Goal: Information Seeking & Learning: Learn about a topic

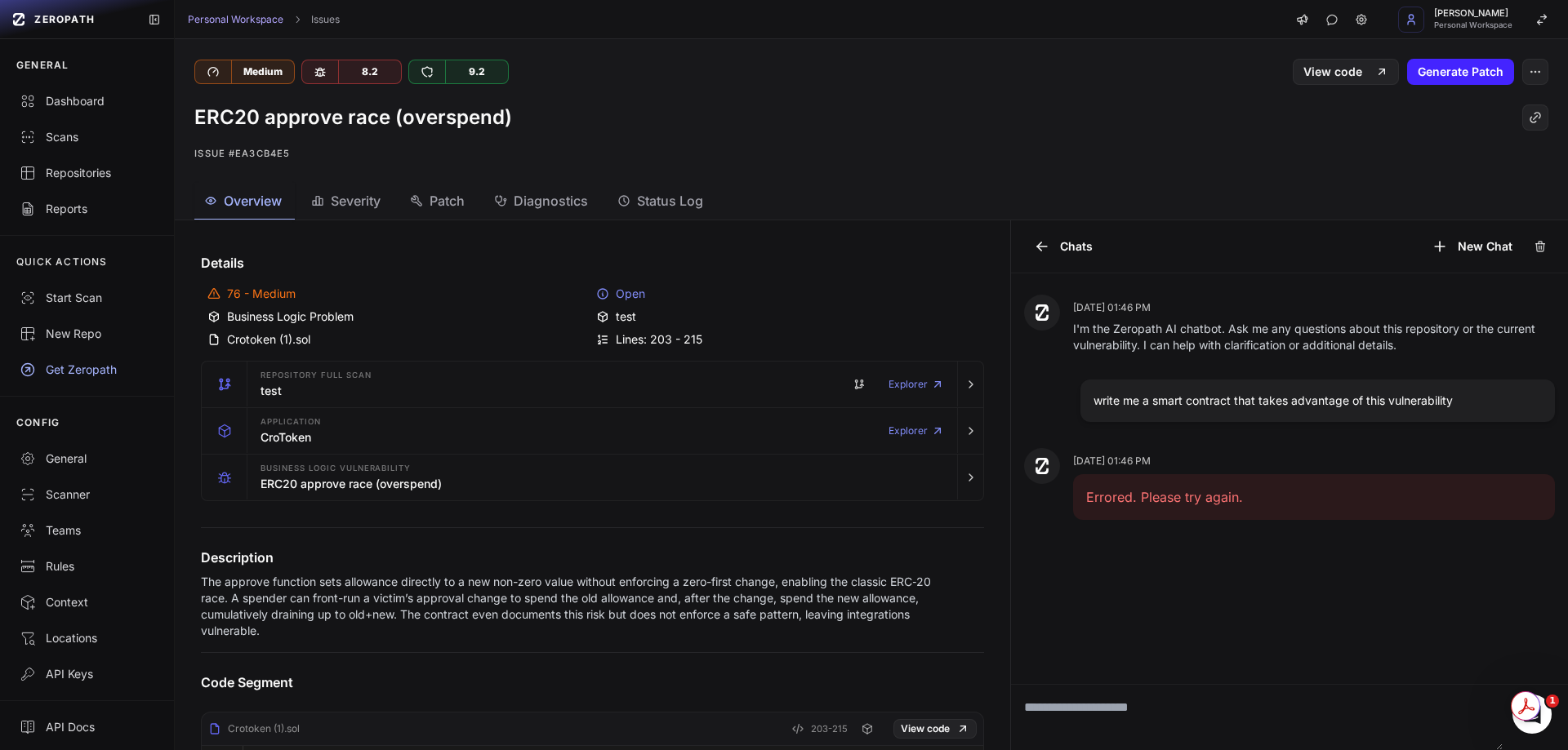
scroll to position [602, 0]
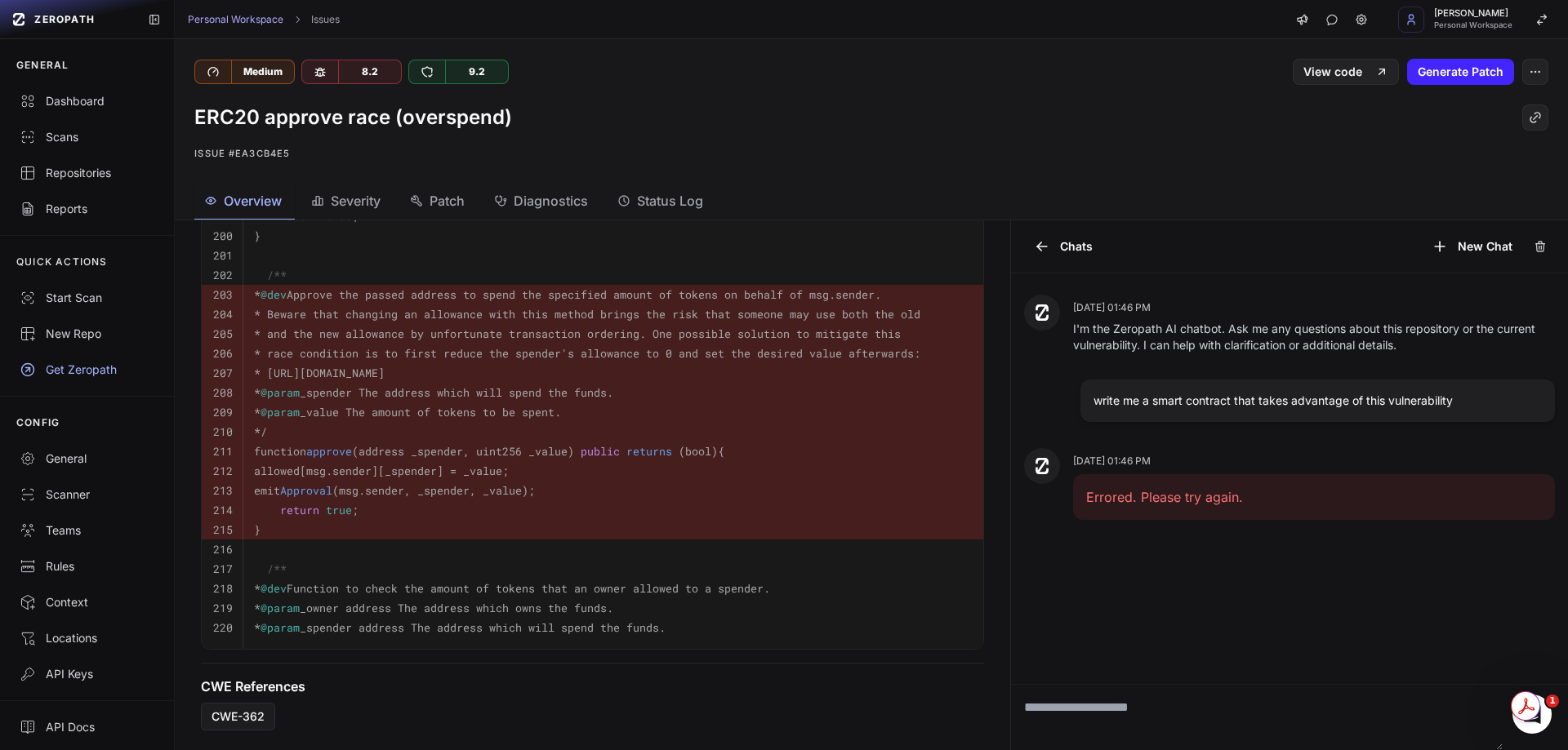
click at [516, 501] on pre "return true ;" at bounding box center [612, 511] width 717 height 19
drag, startPoint x: 714, startPoint y: 358, endPoint x: 284, endPoint y: 366, distance: 430.1
click at [284, 366] on pre "* [URL][DOMAIN_NAME]" at bounding box center [612, 373] width 717 height 19
copy code "[URL][DOMAIN_NAME]"
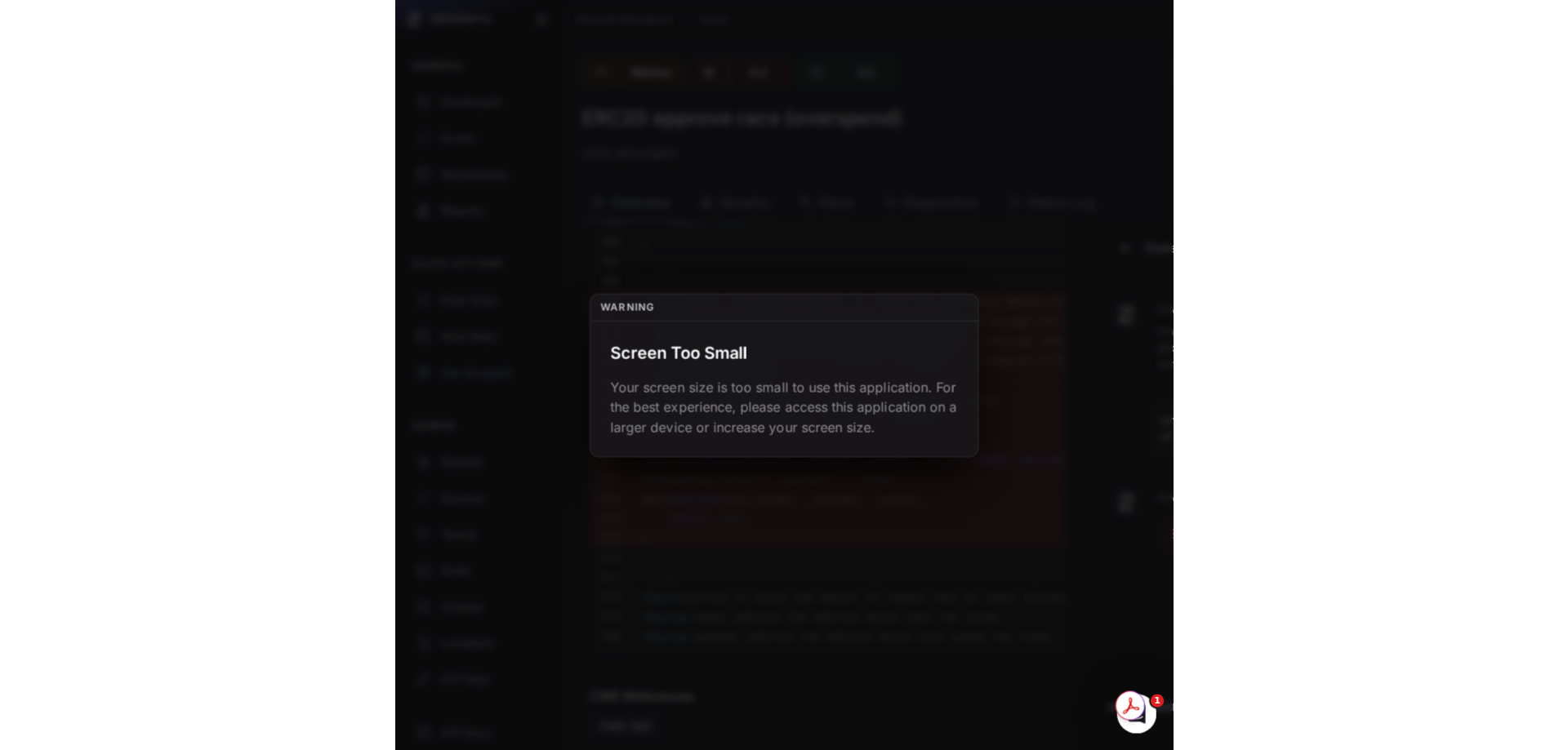
scroll to position [634, 0]
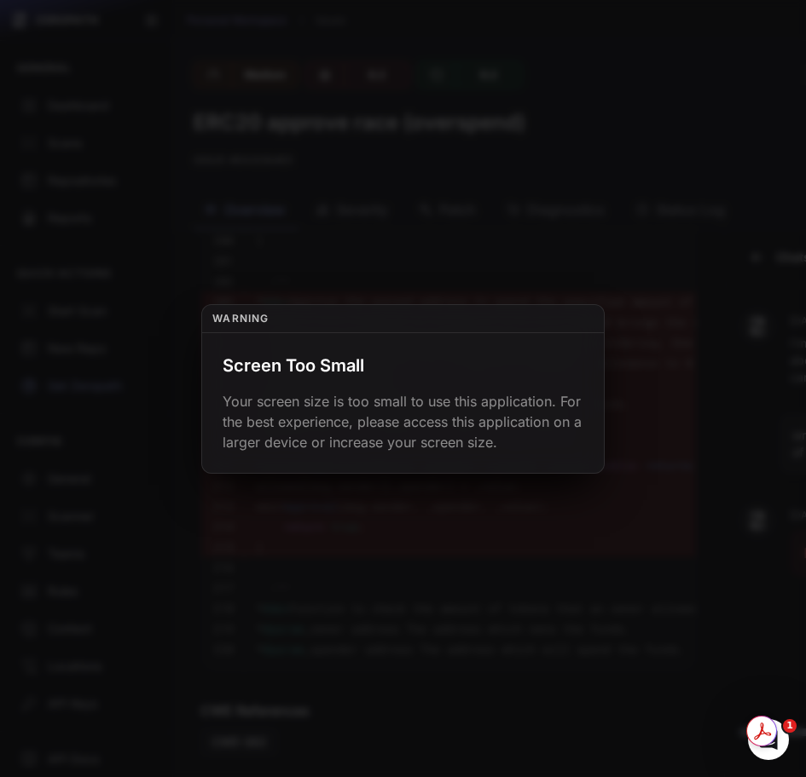
drag, startPoint x: 707, startPoint y: 330, endPoint x: 786, endPoint y: 24, distance: 316.1
click at [707, 328] on button at bounding box center [403, 388] width 806 height 777
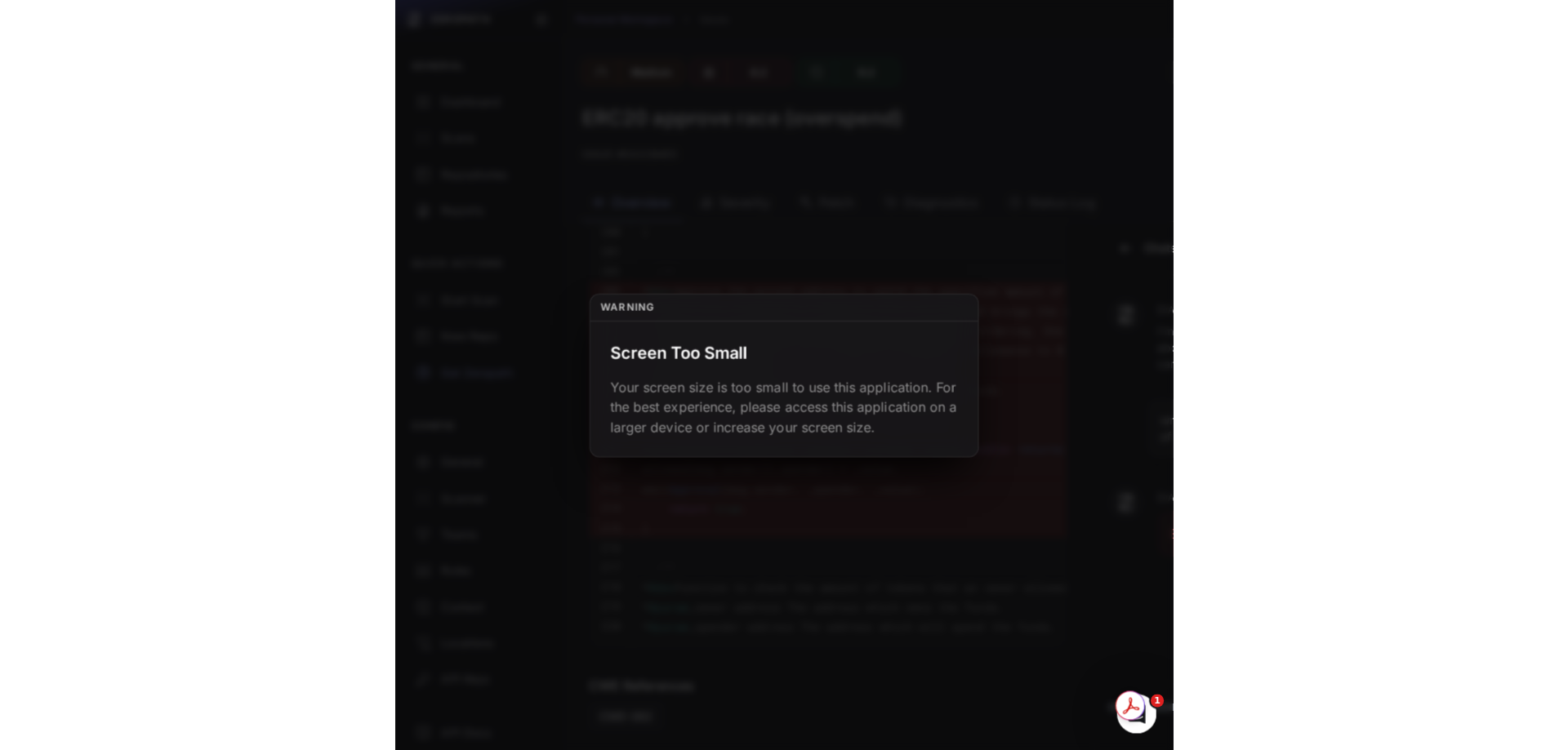
scroll to position [602, 0]
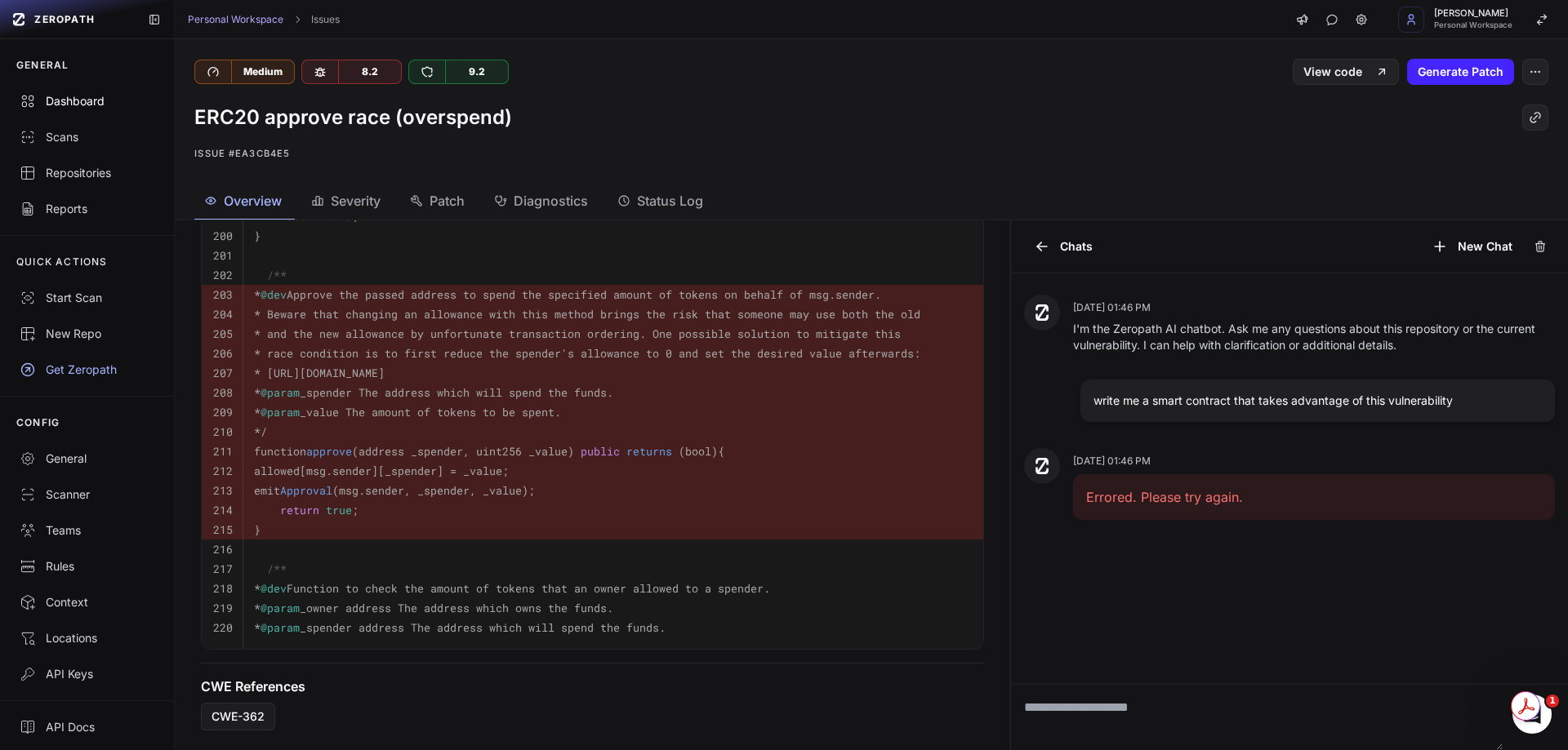
click at [79, 108] on div "Dashboard" at bounding box center [86, 101] width 135 height 16
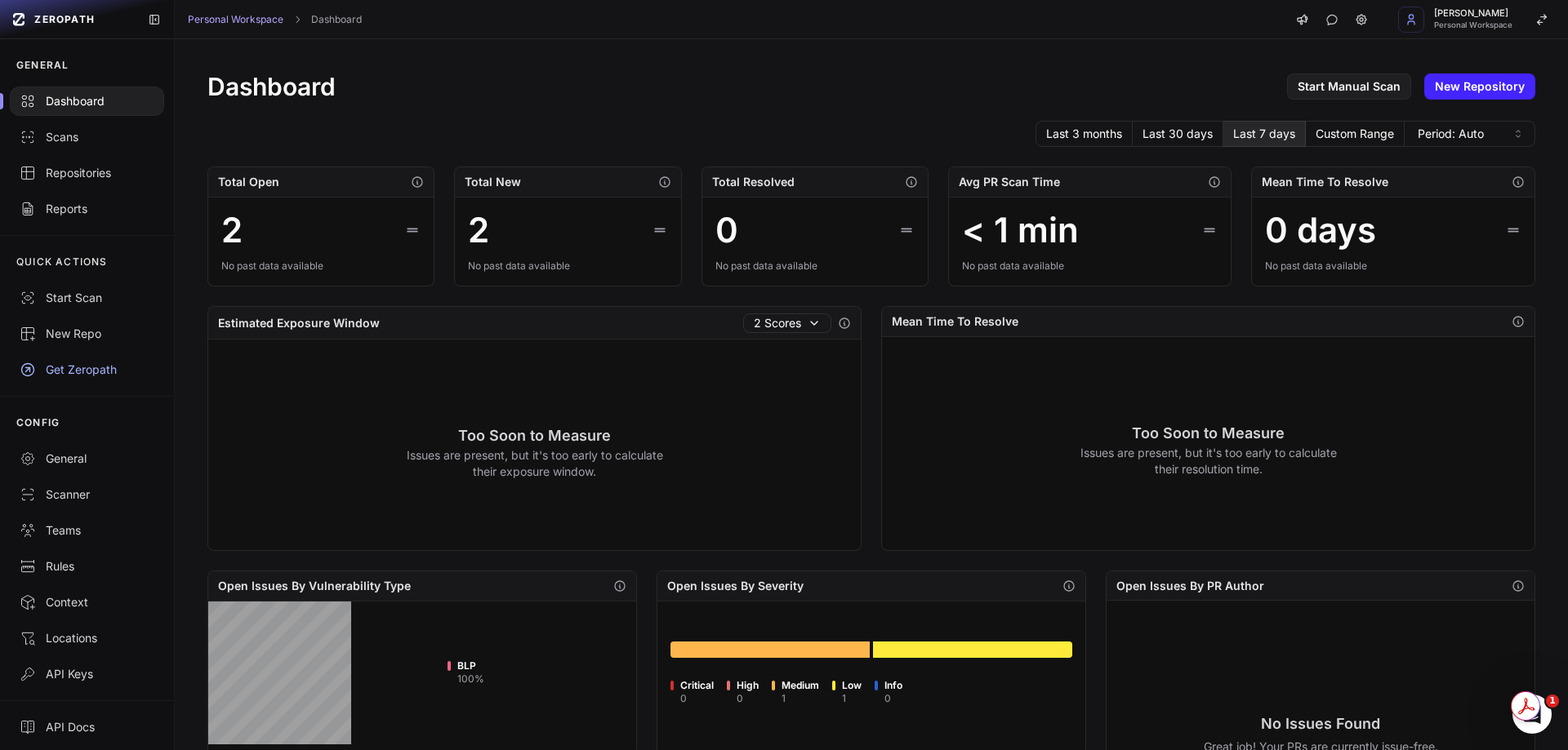
click at [226, 224] on div "2" at bounding box center [232, 230] width 21 height 39
click at [412, 184] on icon "button" at bounding box center [418, 182] width 13 height 13
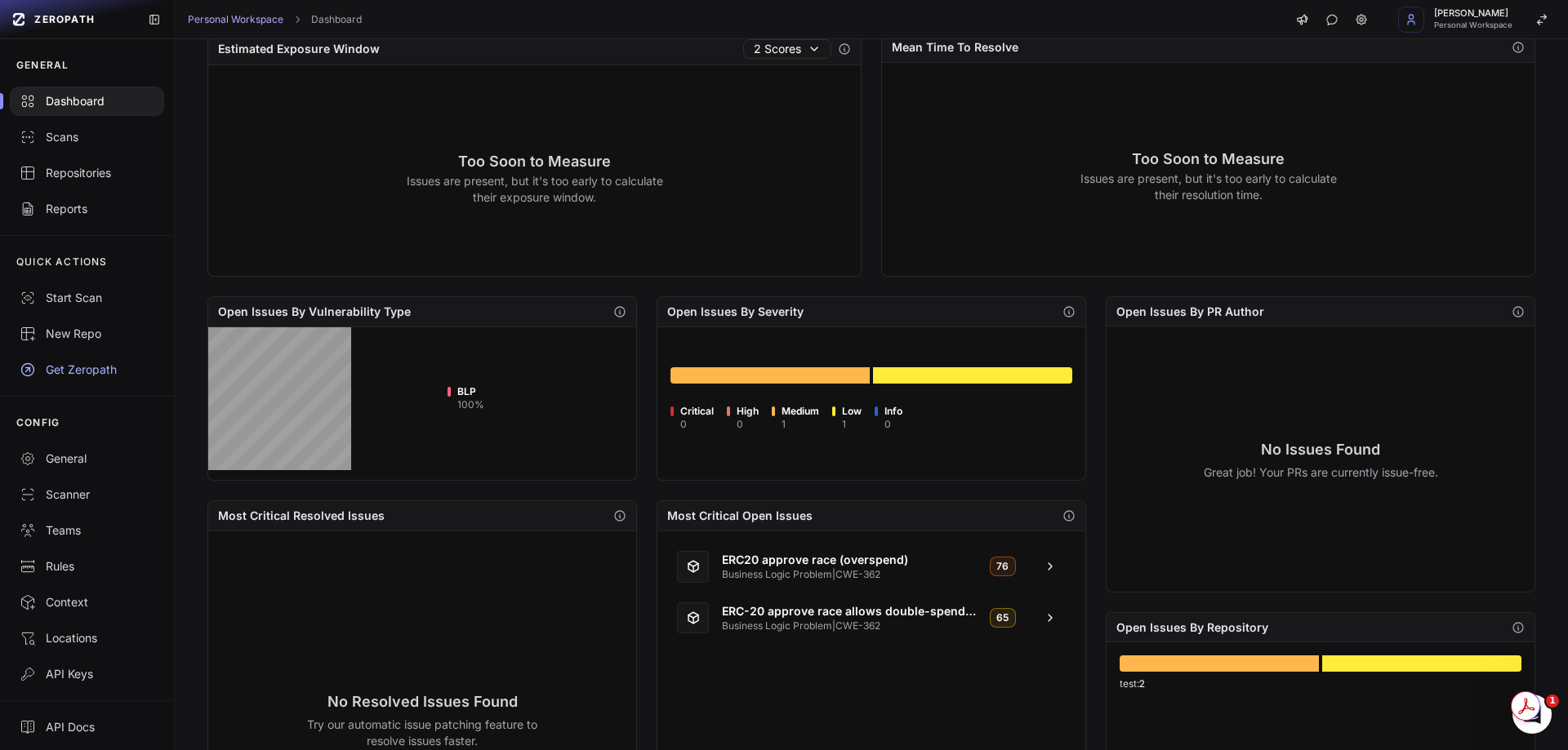
scroll to position [408, 0]
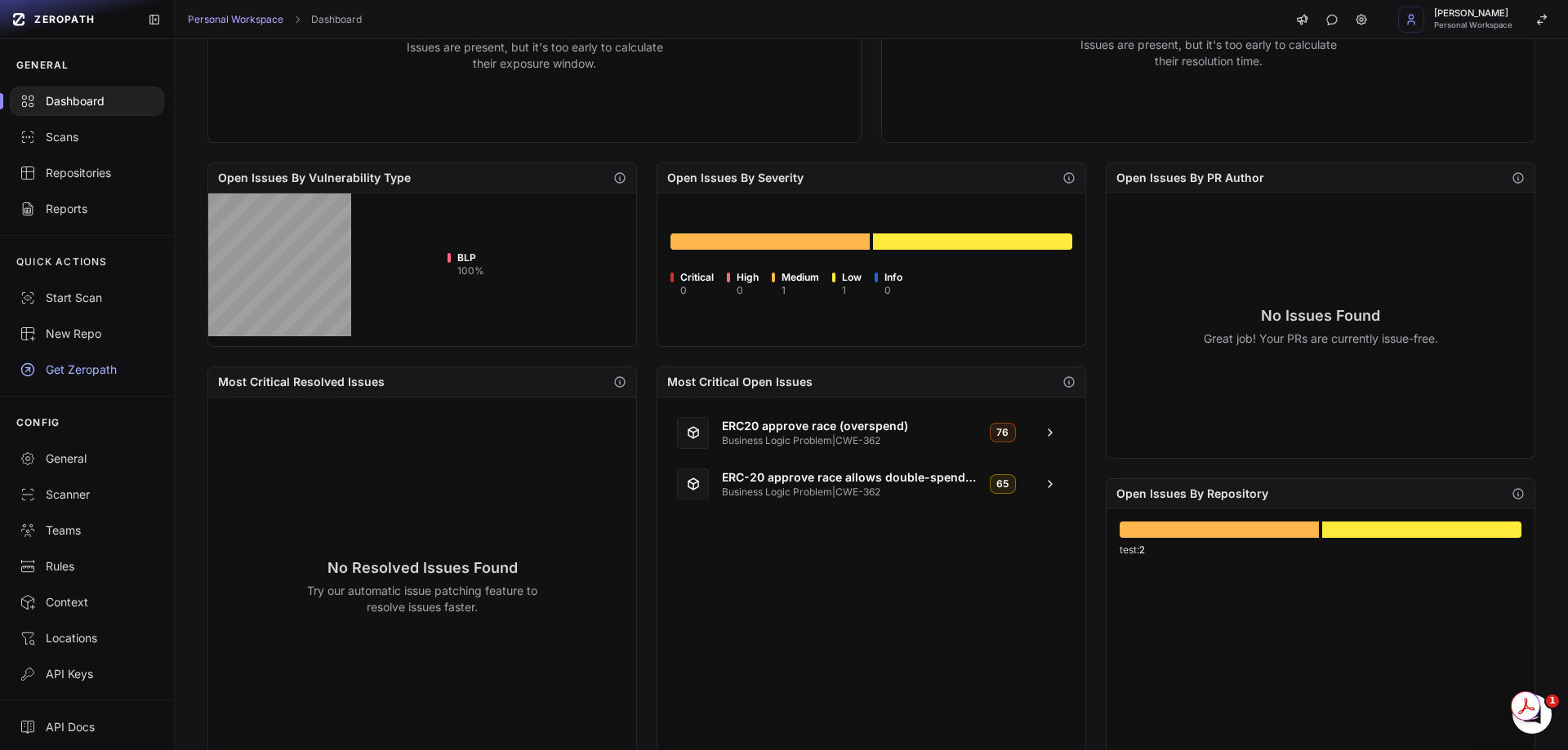
click at [464, 252] on span "BLP" at bounding box center [470, 259] width 27 height 13
drag, startPoint x: 479, startPoint y: 258, endPoint x: 452, endPoint y: 258, distance: 27.0
click at [452, 258] on li "BLP 100 %" at bounding box center [466, 265] width 36 height 25
click at [619, 176] on icon "button" at bounding box center [620, 178] width 13 height 13
click at [1034, 428] on span at bounding box center [1049, 433] width 32 height 13
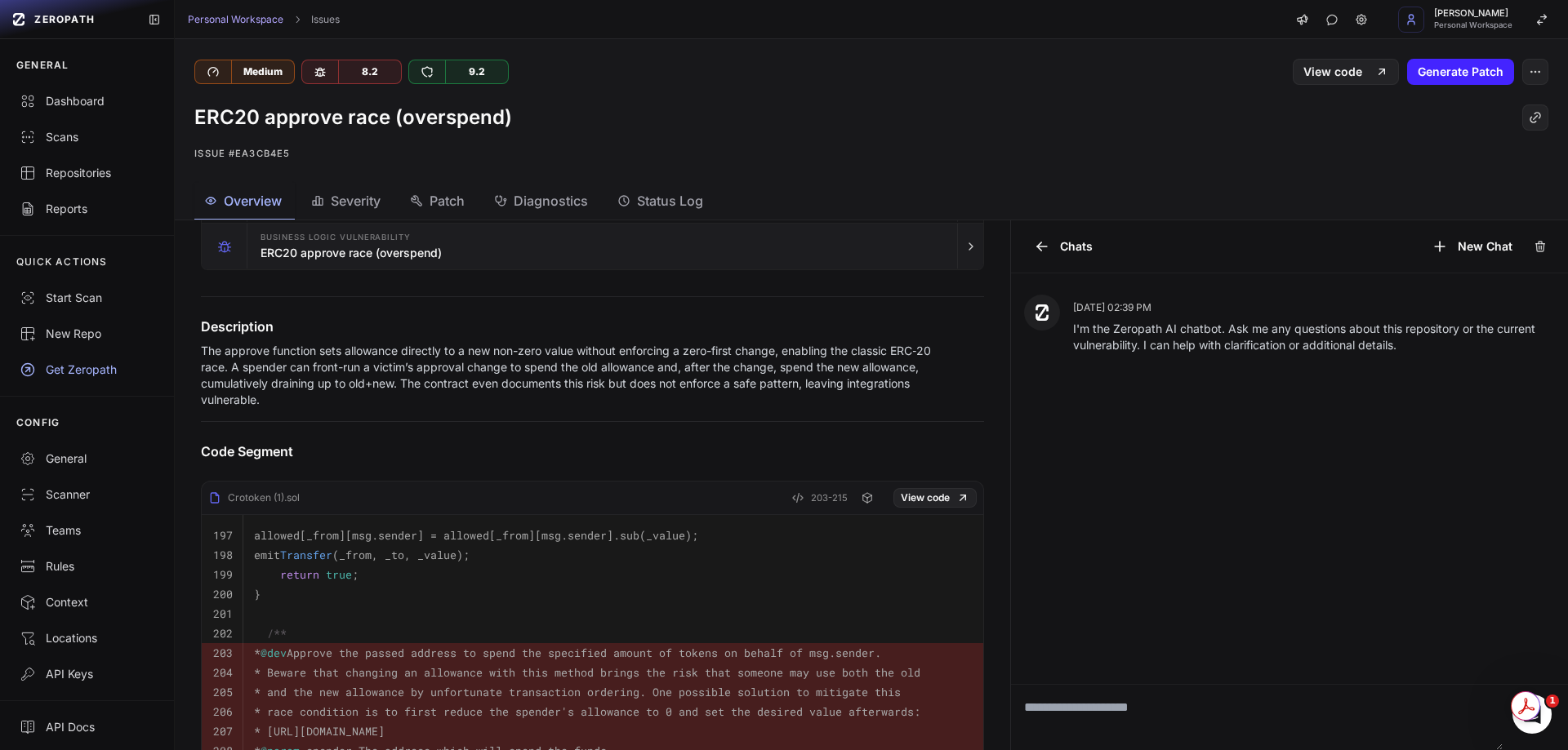
scroll to position [245, 0]
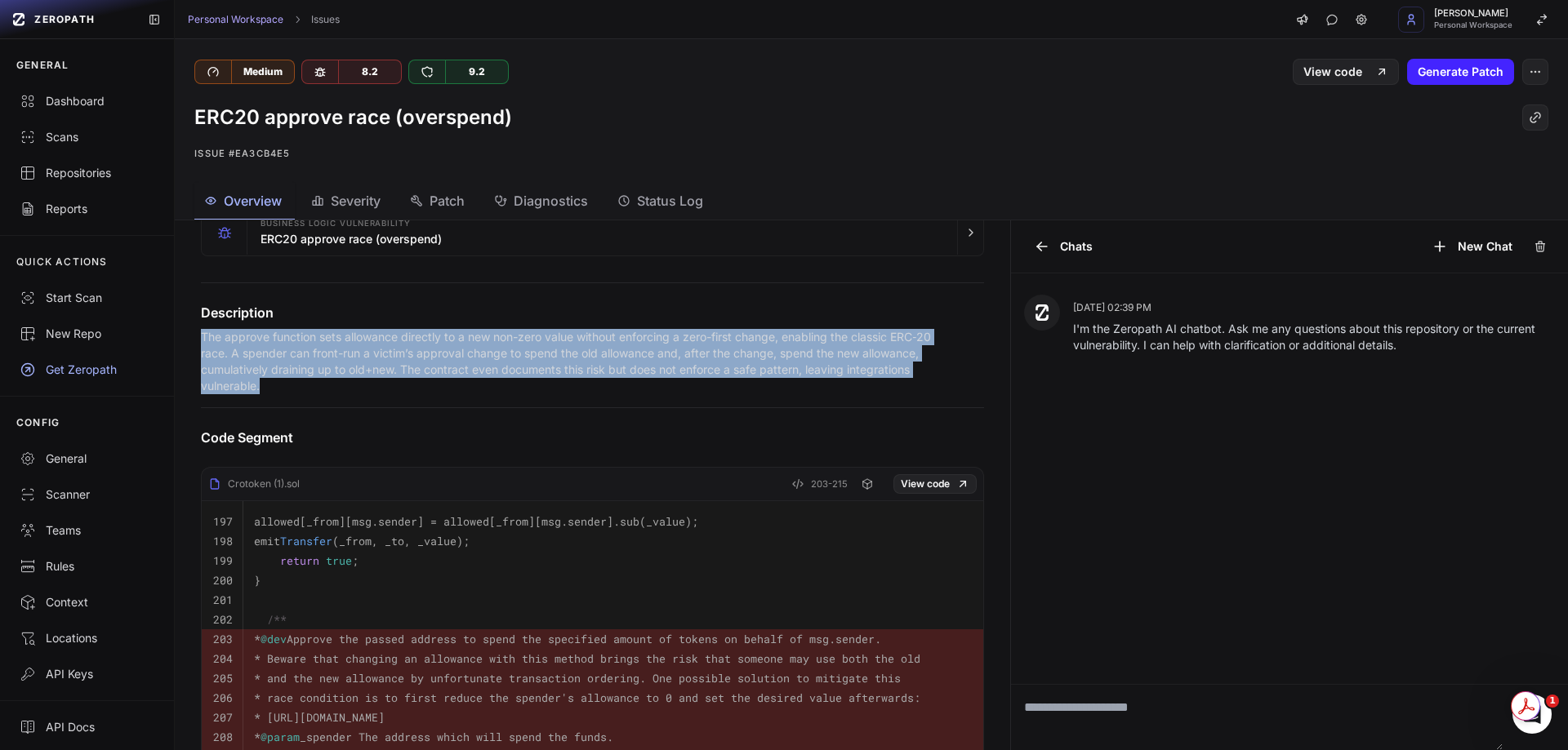
drag, startPoint x: 198, startPoint y: 335, endPoint x: 342, endPoint y: 389, distance: 153.8
click at [342, 389] on div "Description The approve function sets allowance directly to a new non-zero valu…" at bounding box center [592, 348] width 822 height 91
copy p "The approve function sets allowance directly to a new non-zero value without en…"
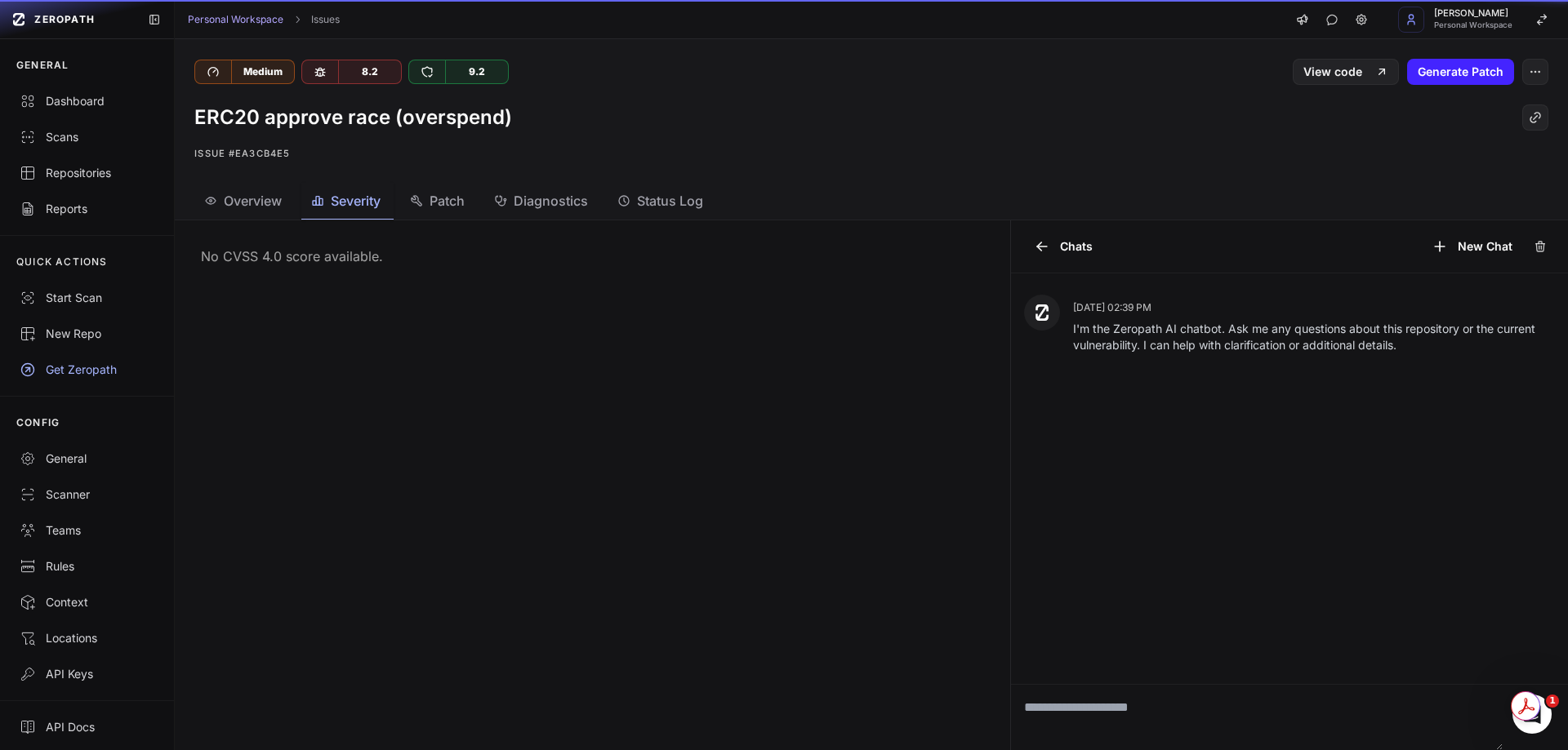
click at [355, 208] on span "Severity" at bounding box center [355, 200] width 50 height 19
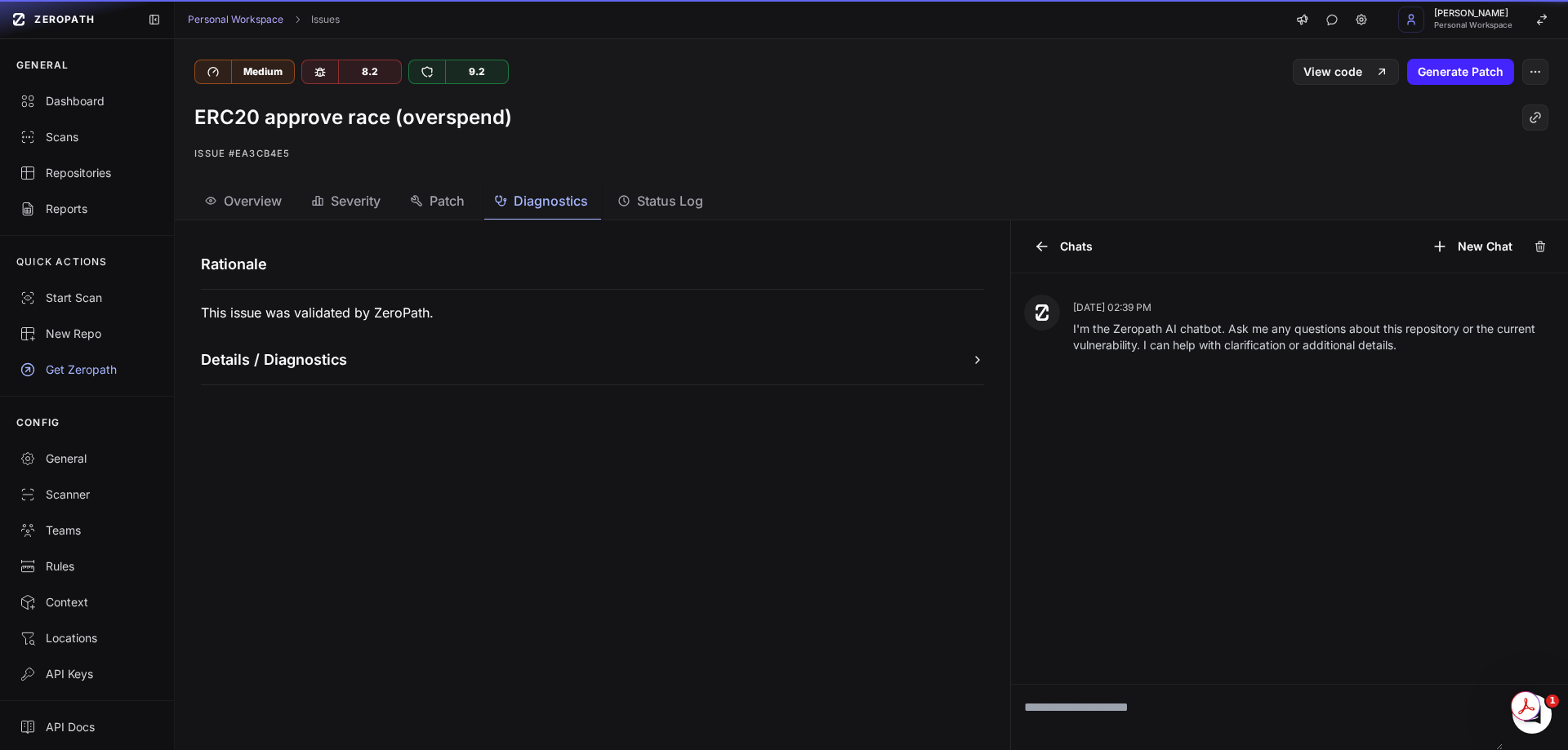
click at [549, 207] on span "Diagnostics" at bounding box center [551, 200] width 75 height 19
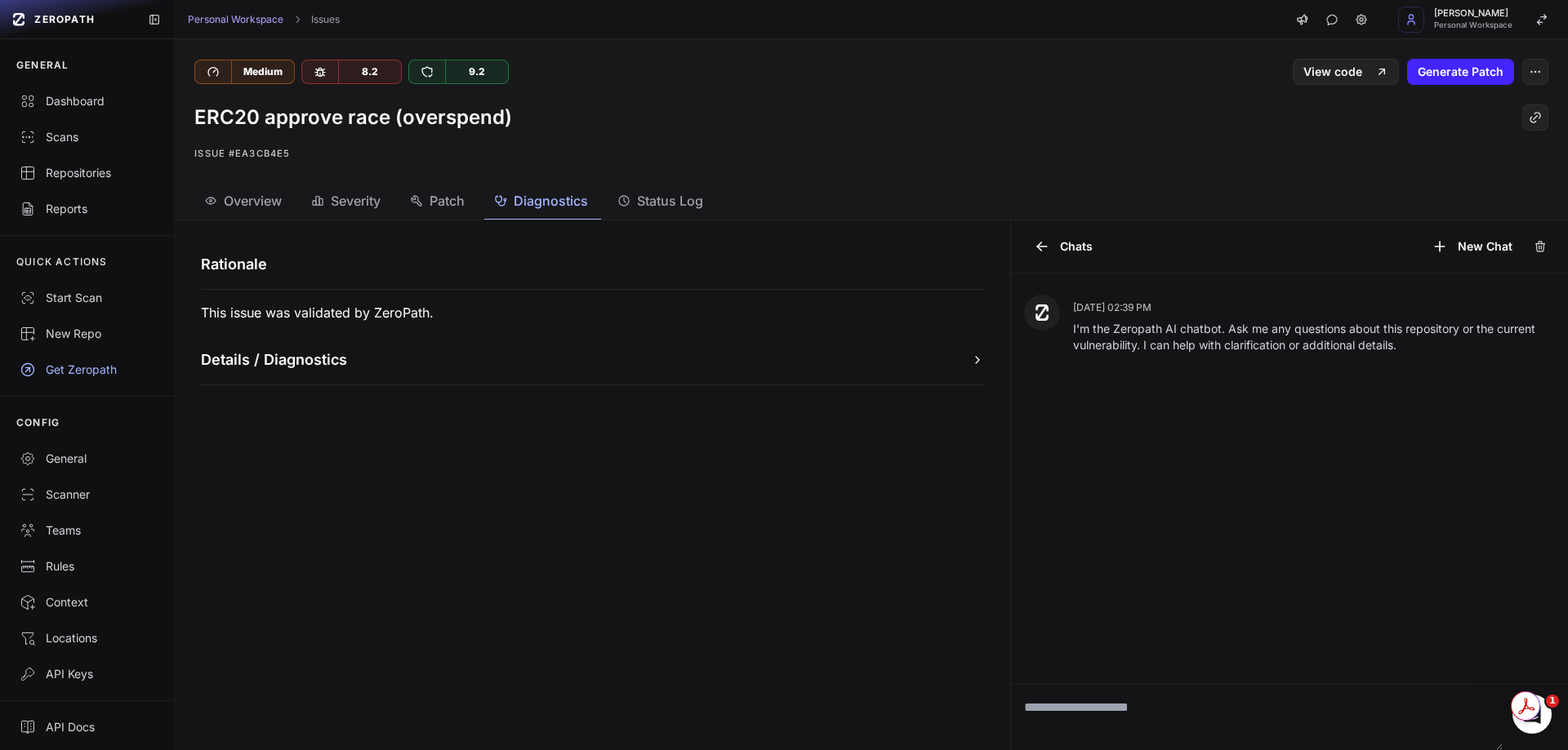
click at [573, 370] on button "Details / Diagnostics" at bounding box center [593, 360] width 784 height 23
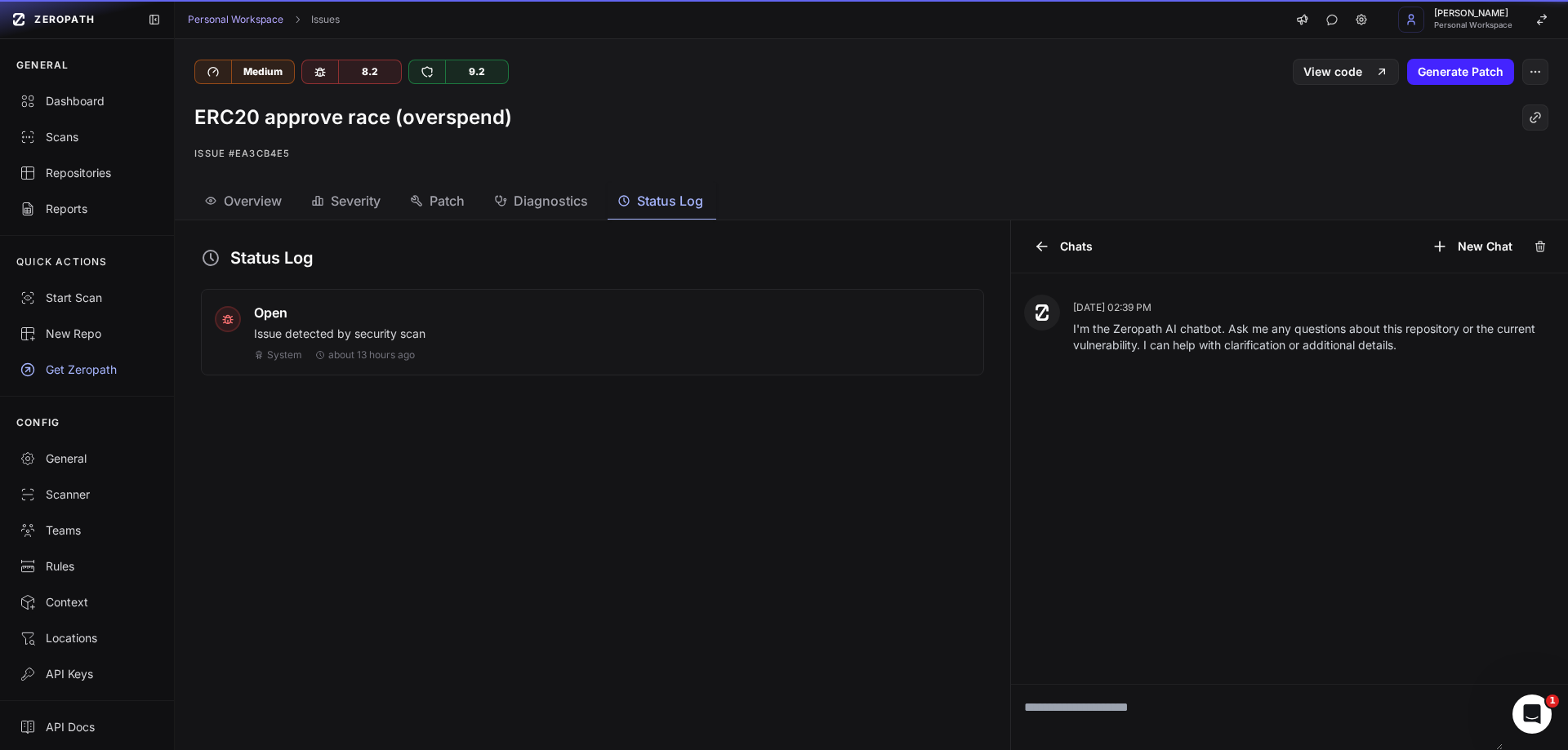
click at [689, 207] on span "Status Log" at bounding box center [670, 200] width 66 height 19
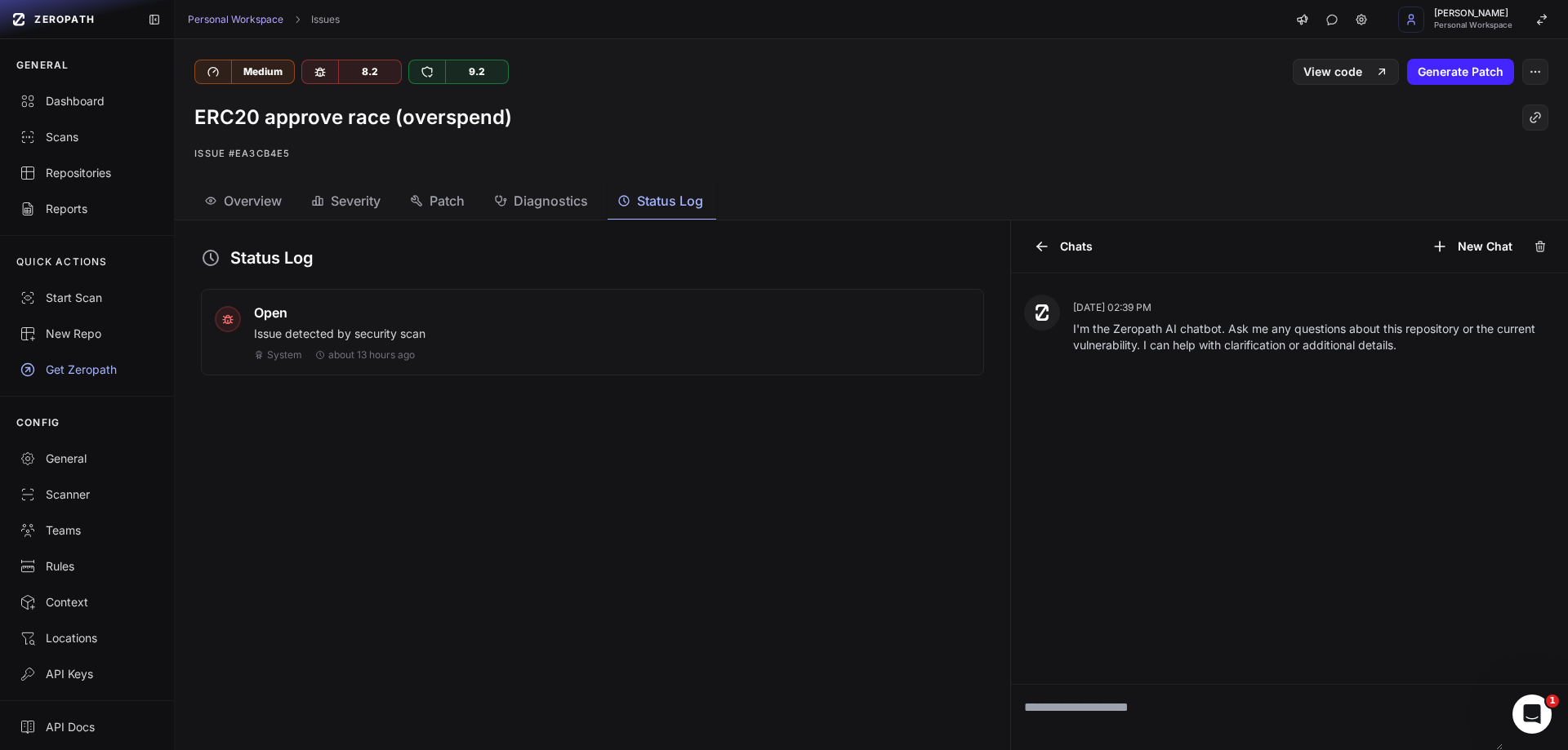
click at [364, 333] on p "Issue detected by security scan" at bounding box center [612, 333] width 716 height 16
click at [206, 322] on div "Open Issue detected by security scan System about 13 hours ago" at bounding box center [593, 332] width 784 height 86
click at [219, 320] on div at bounding box center [227, 319] width 26 height 26
click at [1321, 73] on link "View code" at bounding box center [1345, 71] width 106 height 26
click at [334, 333] on p "Issue detected by security scan" at bounding box center [612, 333] width 716 height 16
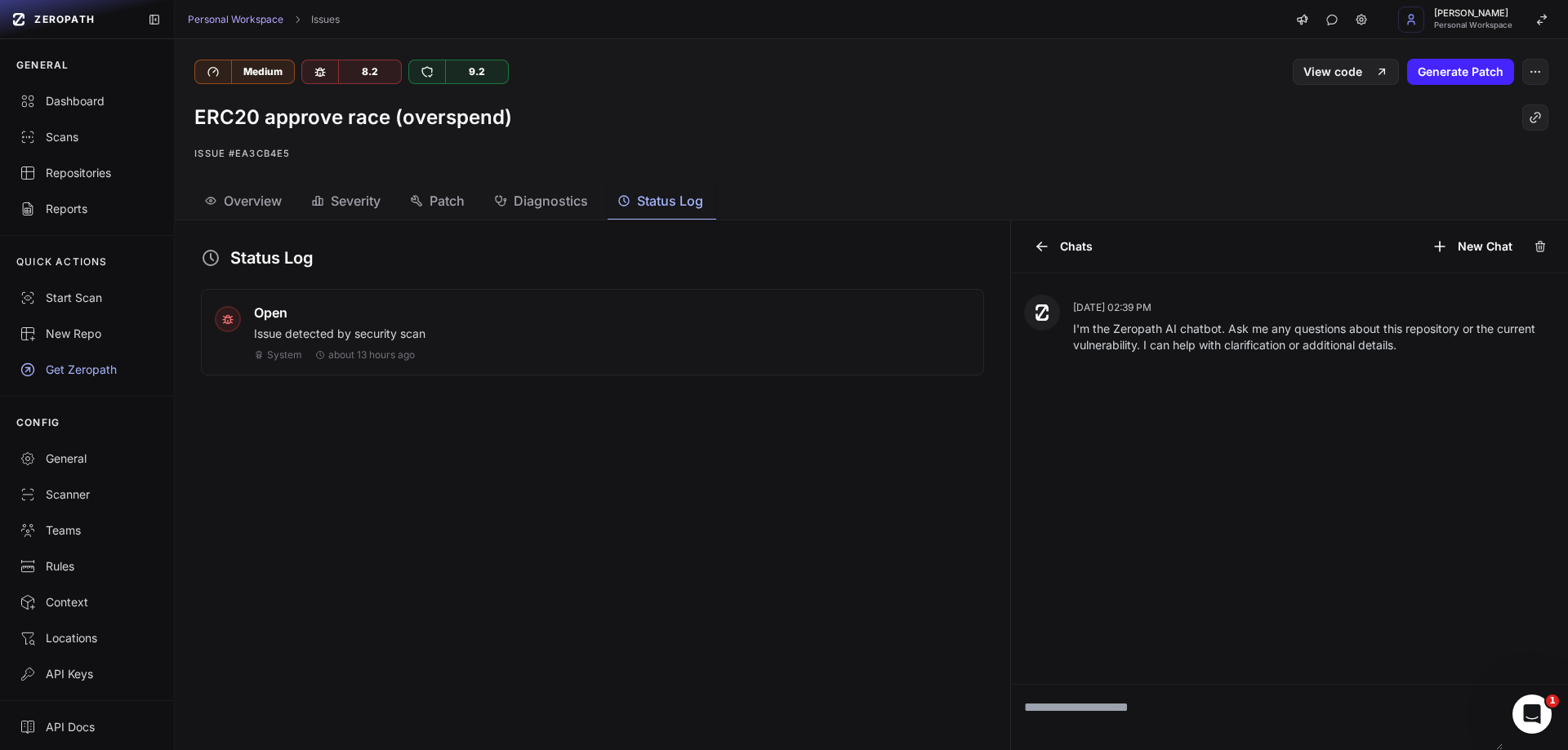
click at [259, 202] on span "Overview" at bounding box center [253, 200] width 58 height 19
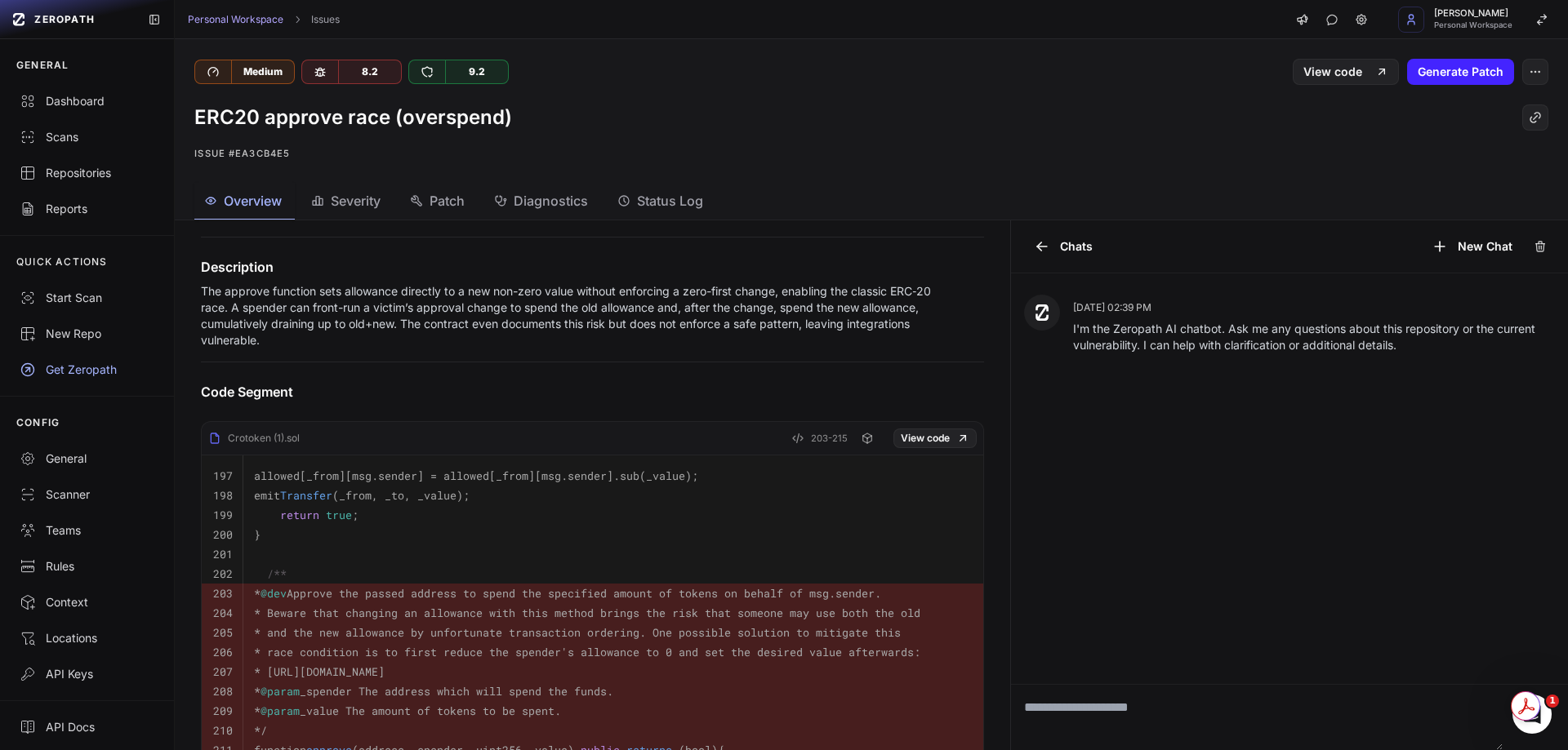
scroll to position [327, 0]
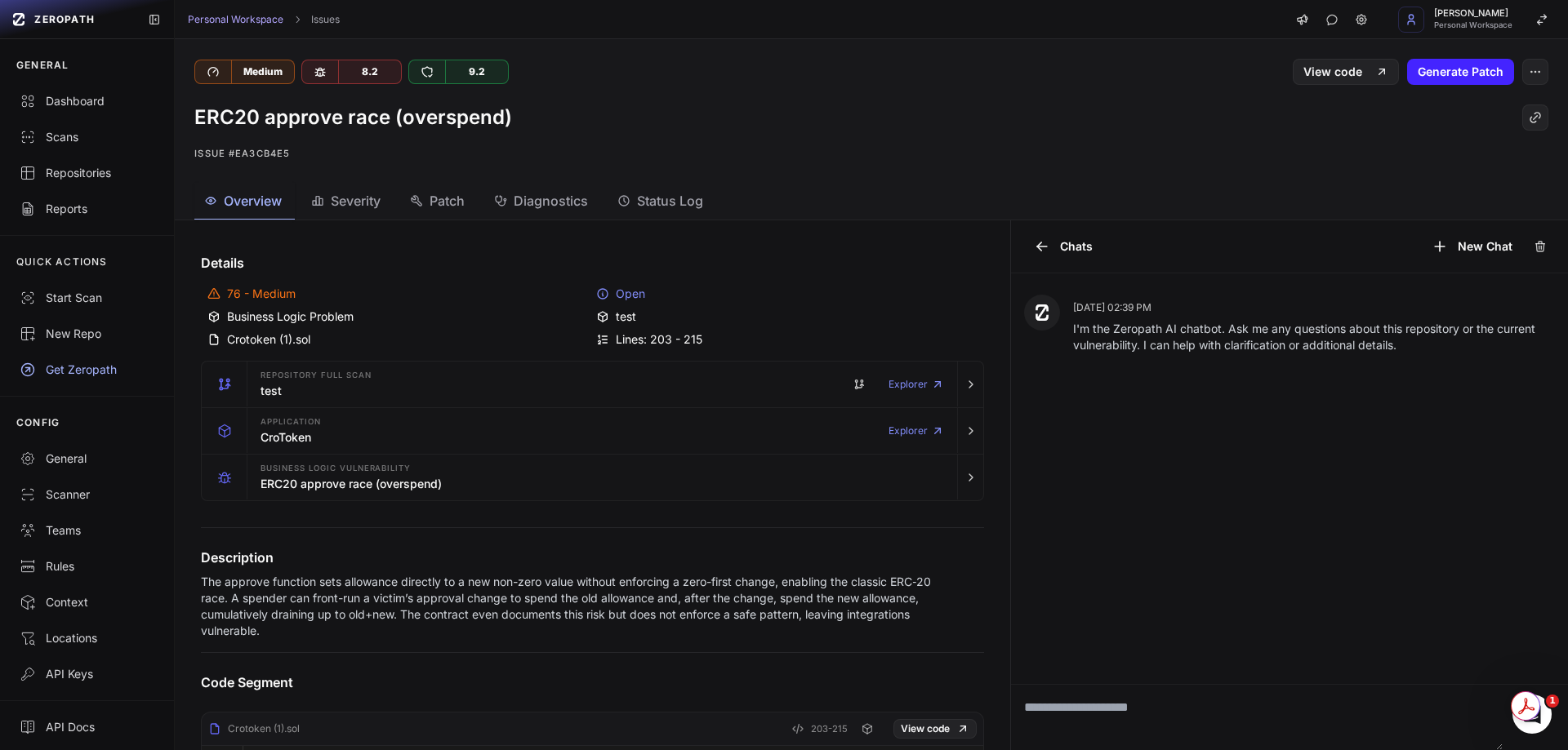
click at [666, 199] on span "Status Log" at bounding box center [670, 200] width 66 height 19
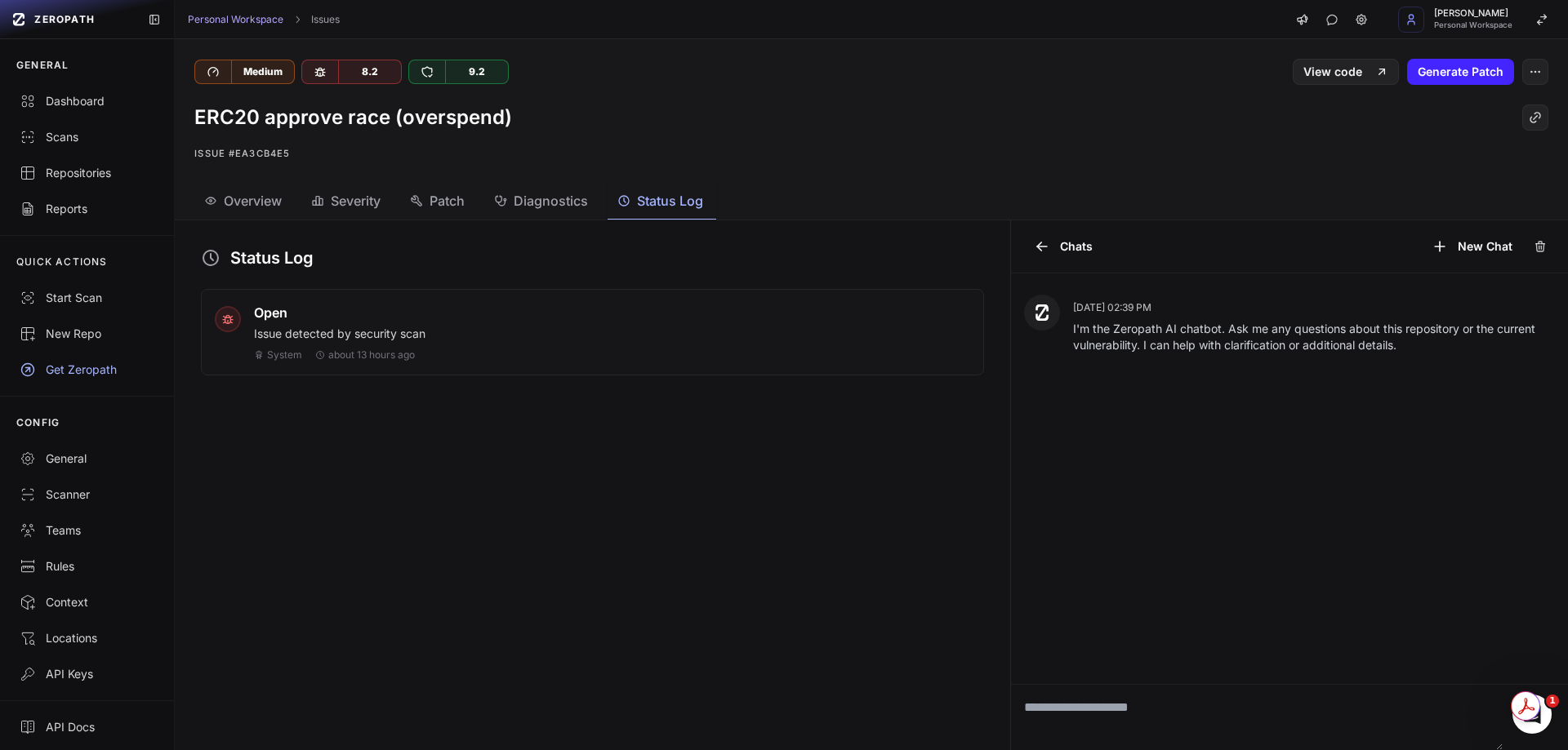
click at [264, 200] on span "Overview" at bounding box center [253, 200] width 58 height 19
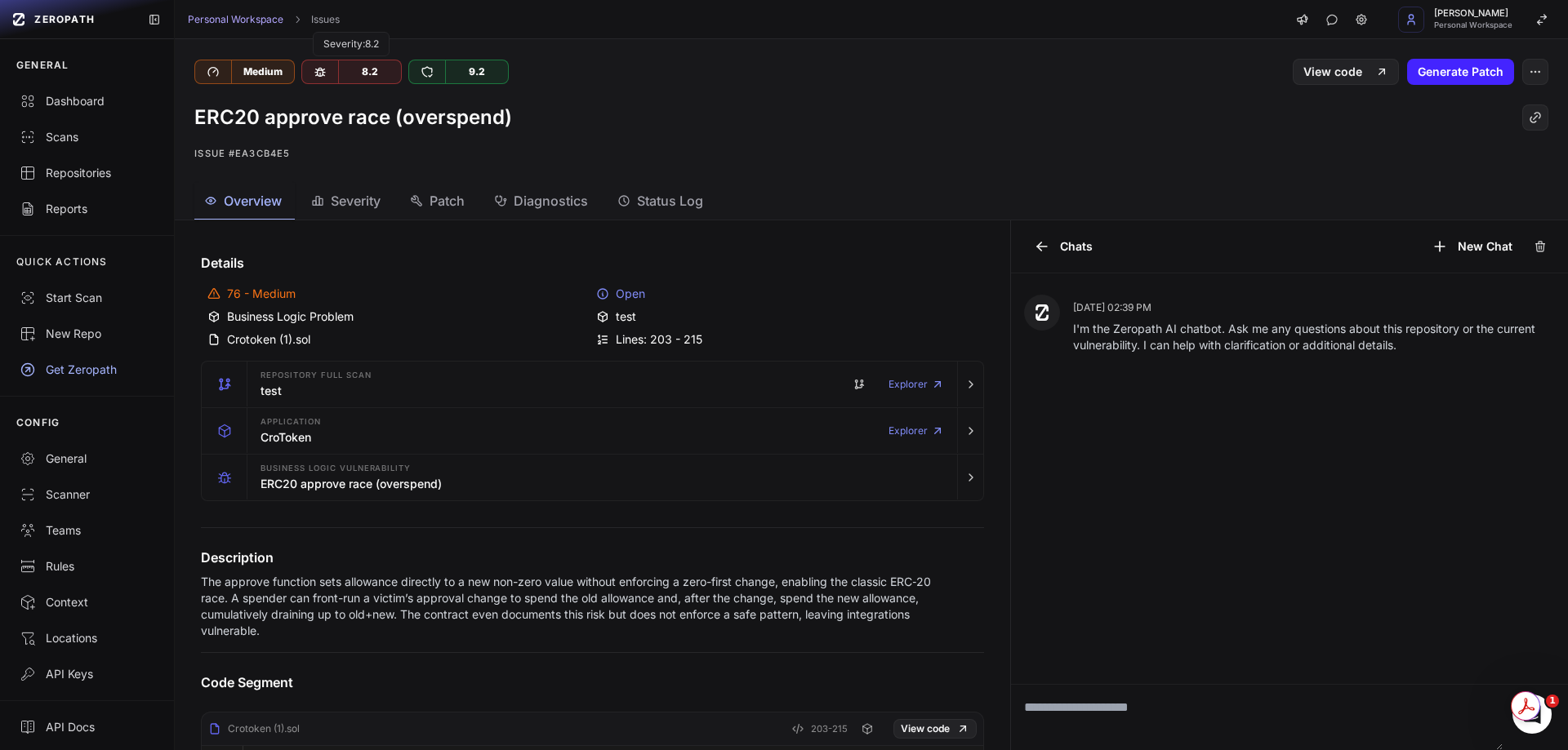
click at [324, 74] on icon at bounding box center [320, 72] width 13 height 13
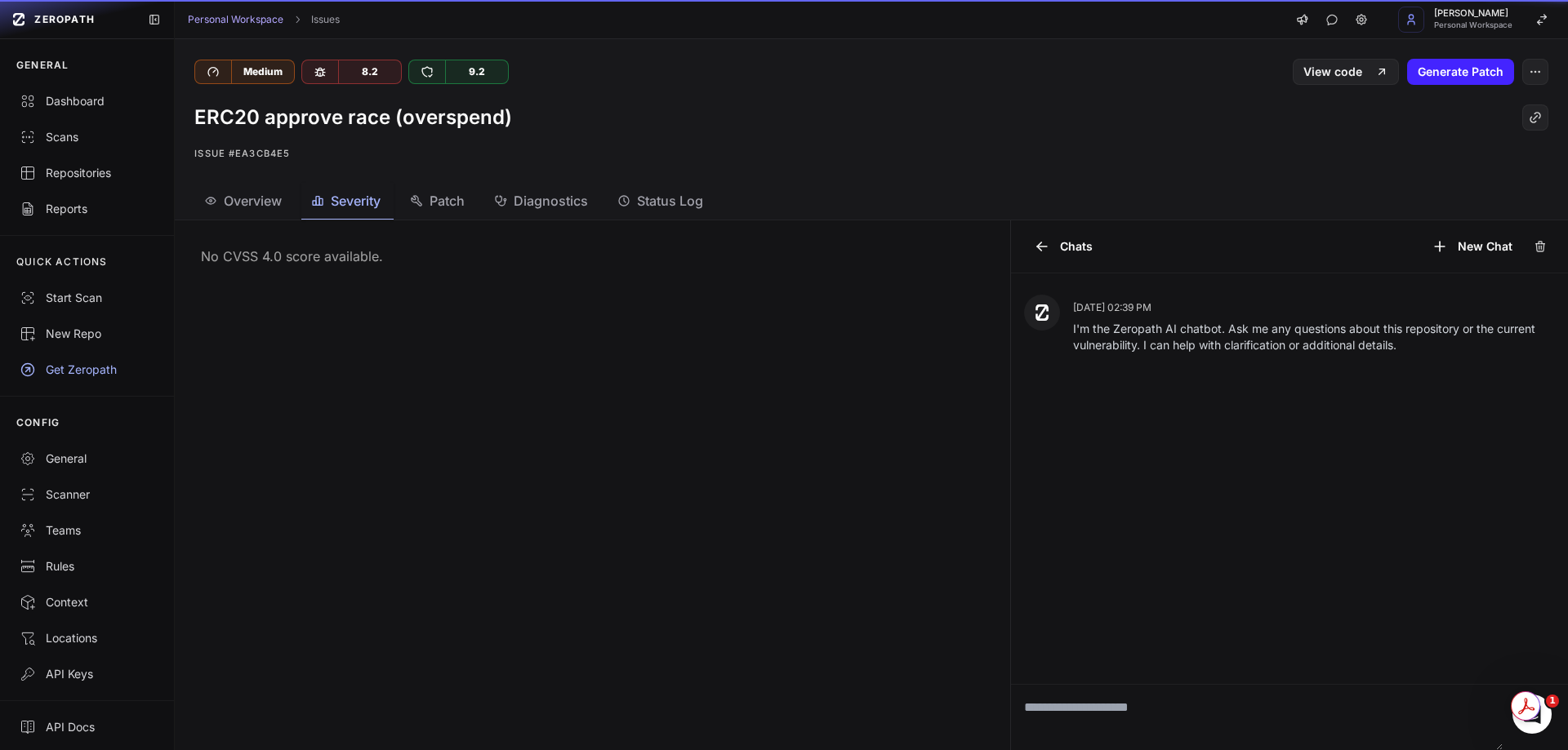
click at [347, 198] on span "Severity" at bounding box center [355, 200] width 50 height 19
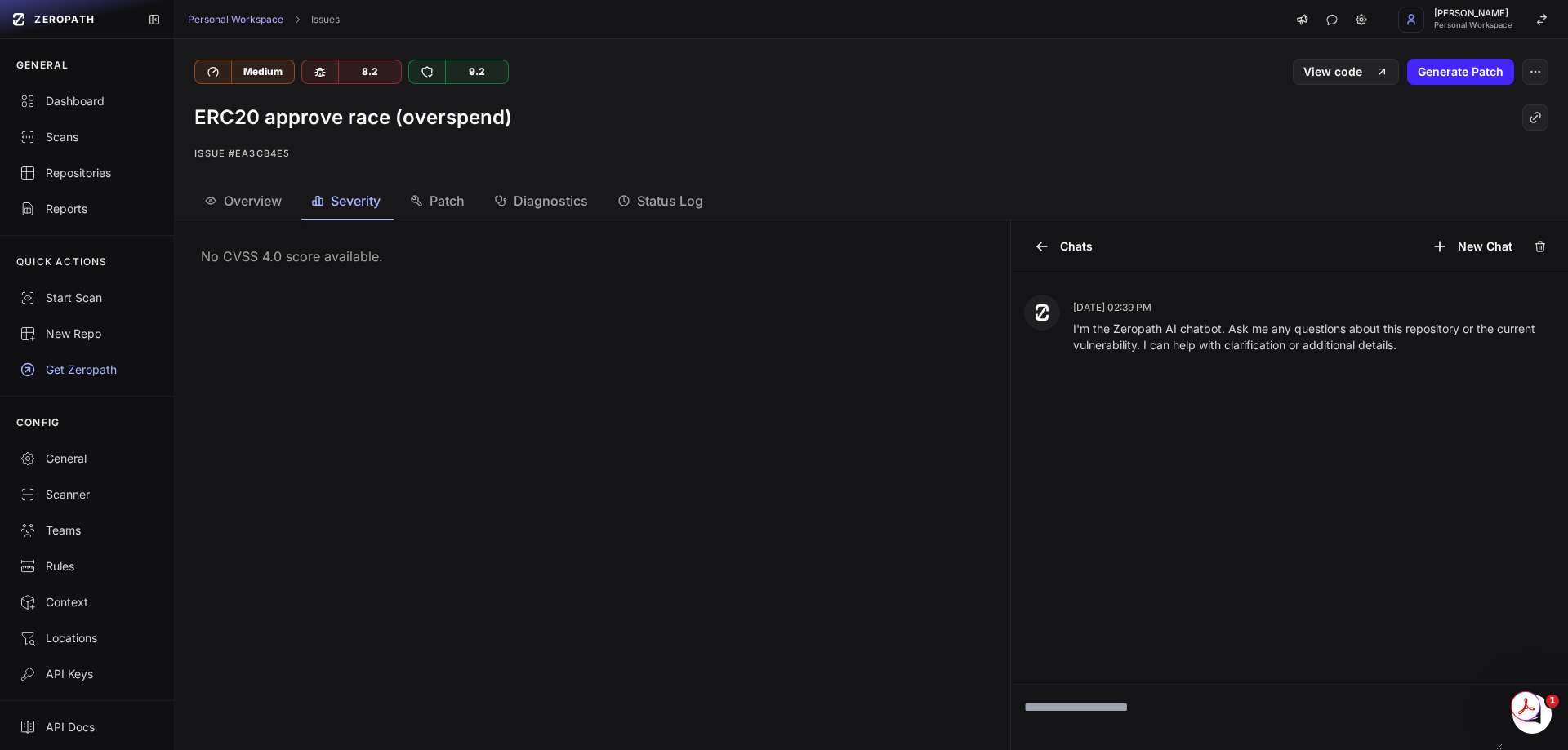
click at [271, 210] on span "Overview" at bounding box center [253, 200] width 58 height 19
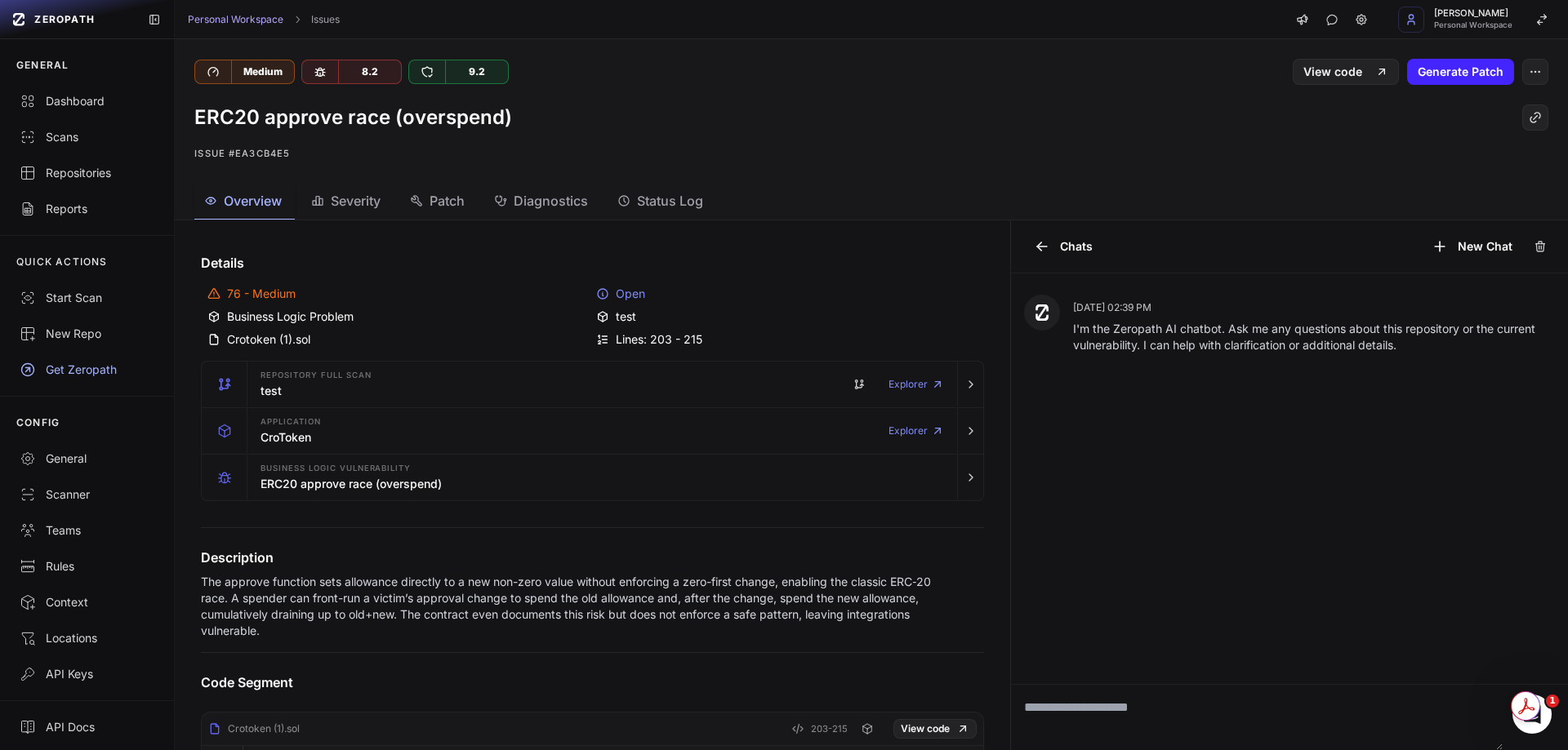
click at [293, 290] on div "76 - Medium" at bounding box center [398, 293] width 381 height 16
drag, startPoint x: 214, startPoint y: 290, endPoint x: 431, endPoint y: 296, distance: 217.1
click at [218, 290] on icon at bounding box center [215, 294] width 13 height 13
click at [602, 292] on icon at bounding box center [602, 292] width 0 height 0
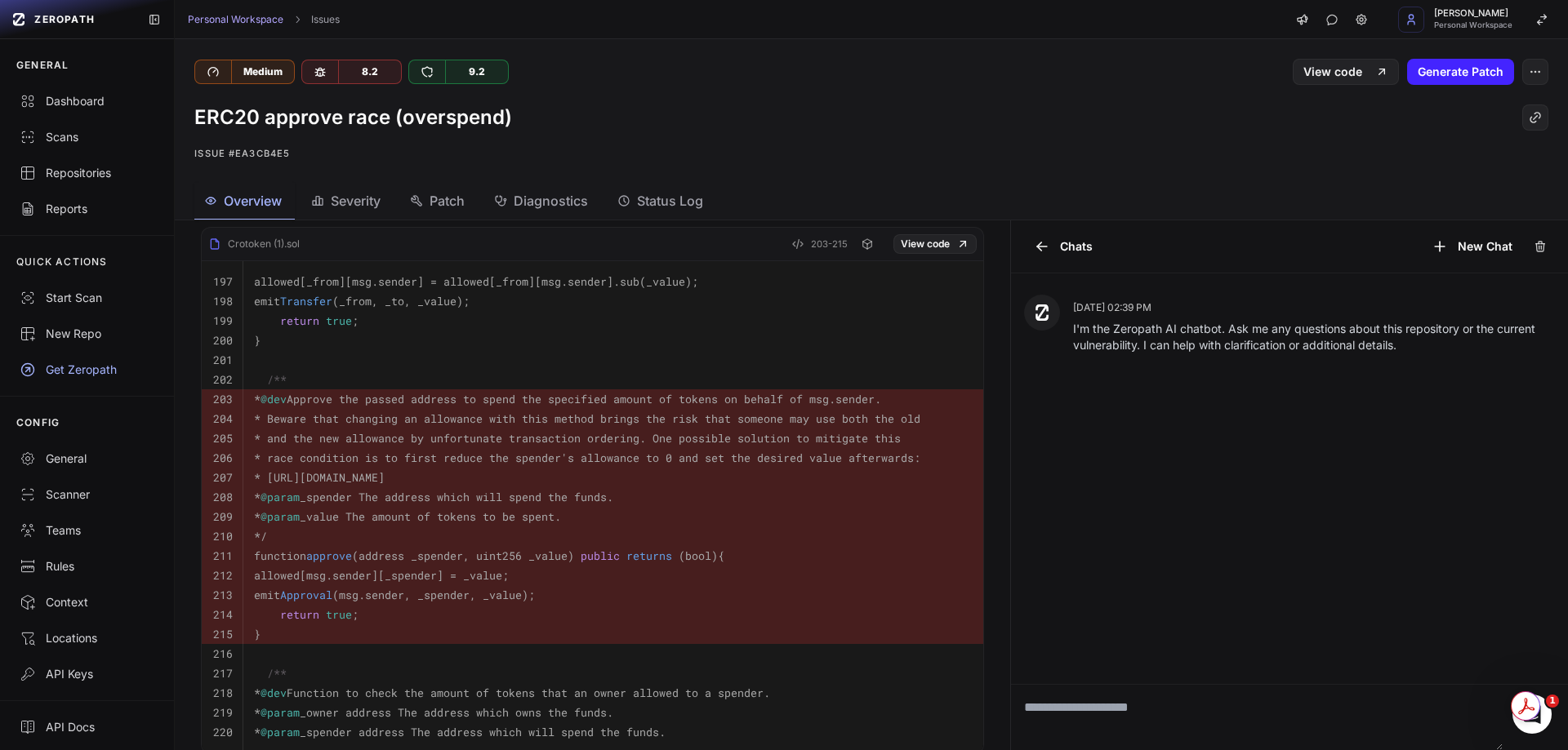
scroll to position [489, 0]
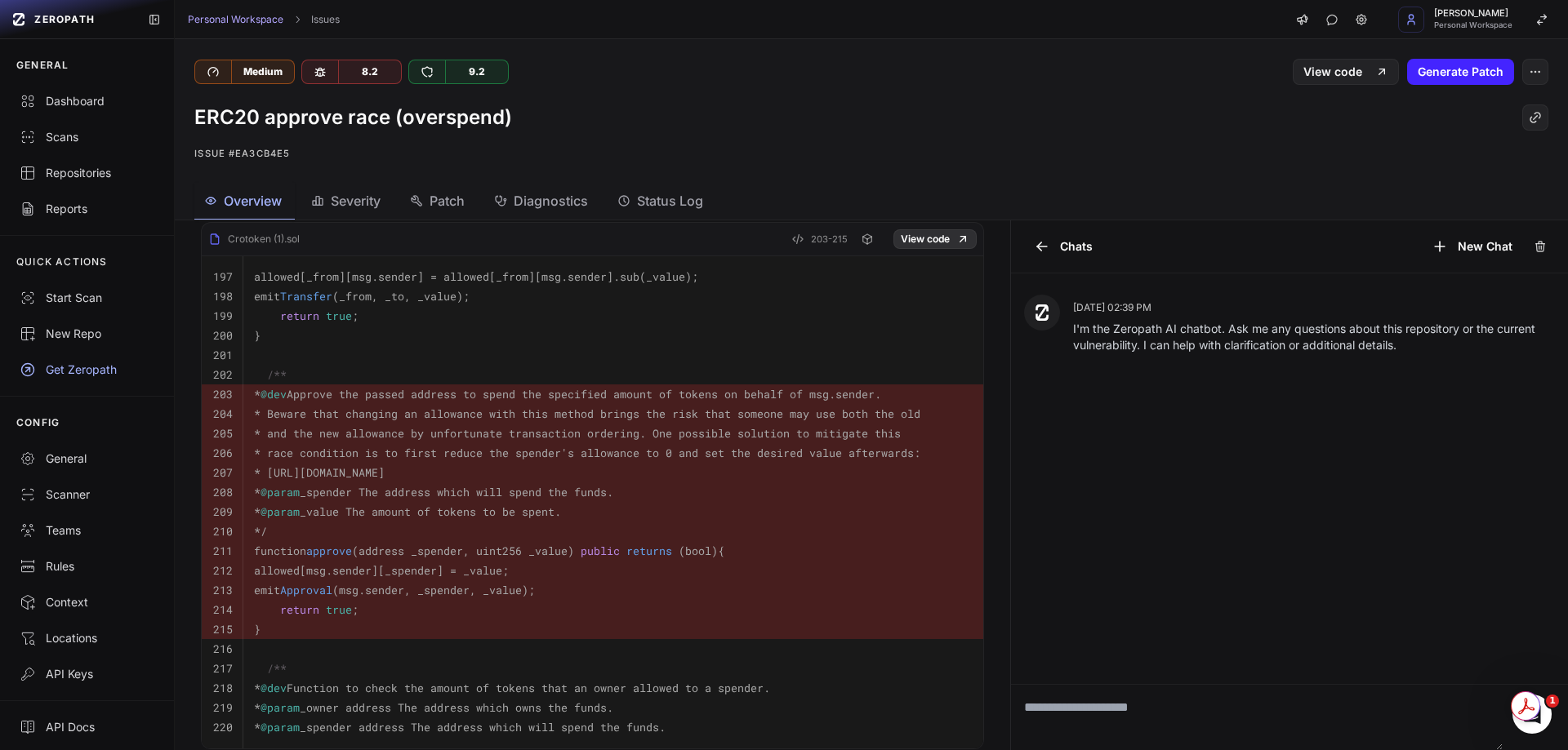
click at [929, 234] on link "View code" at bounding box center [935, 239] width 83 height 19
